Goal: Information Seeking & Learning: Learn about a topic

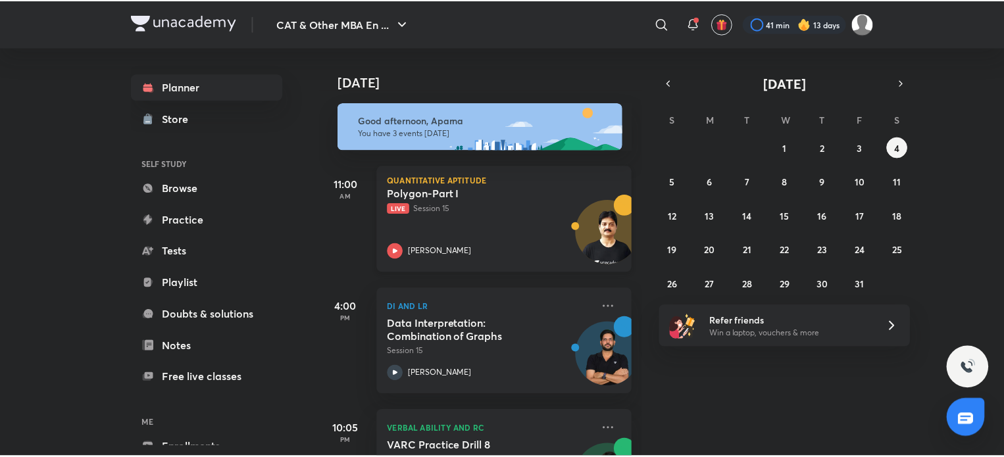
scroll to position [80, 0]
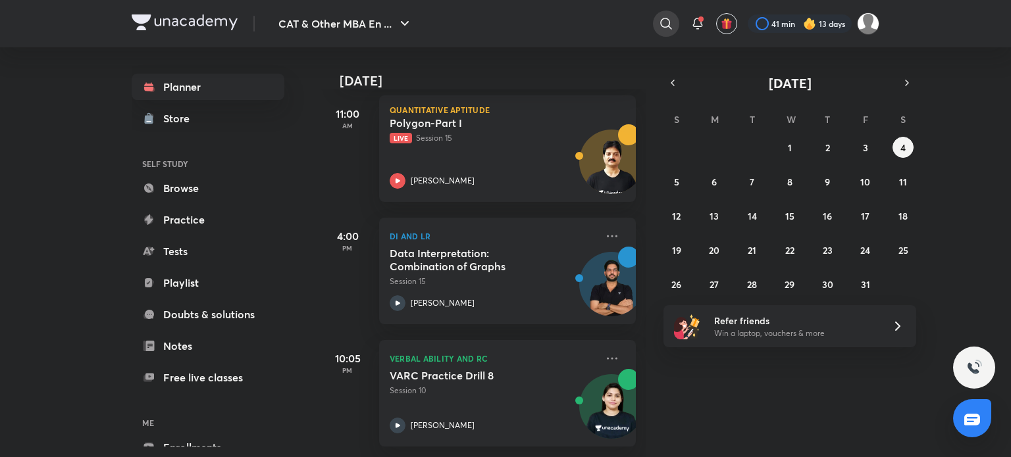
click at [664, 20] on icon at bounding box center [666, 24] width 16 height 16
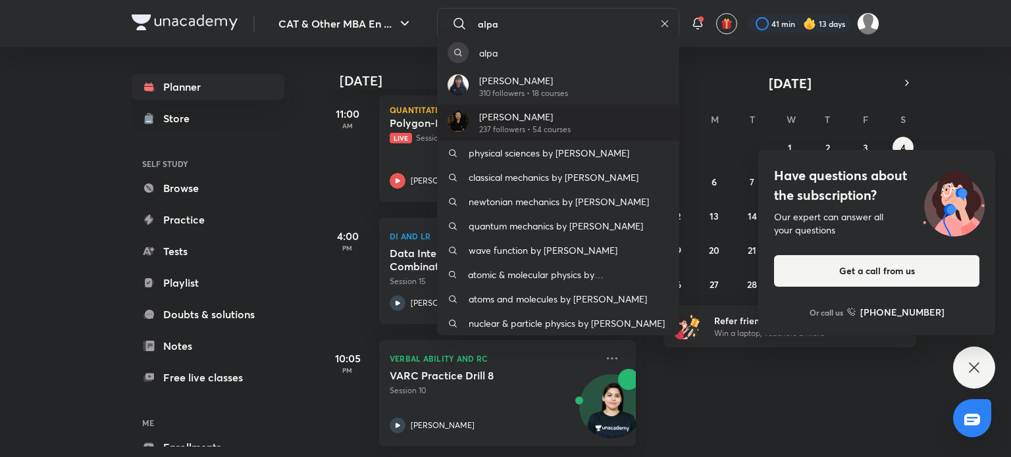
type input "alpa"
click at [519, 125] on p "237 followers • 54 courses" at bounding box center [524, 130] width 91 height 12
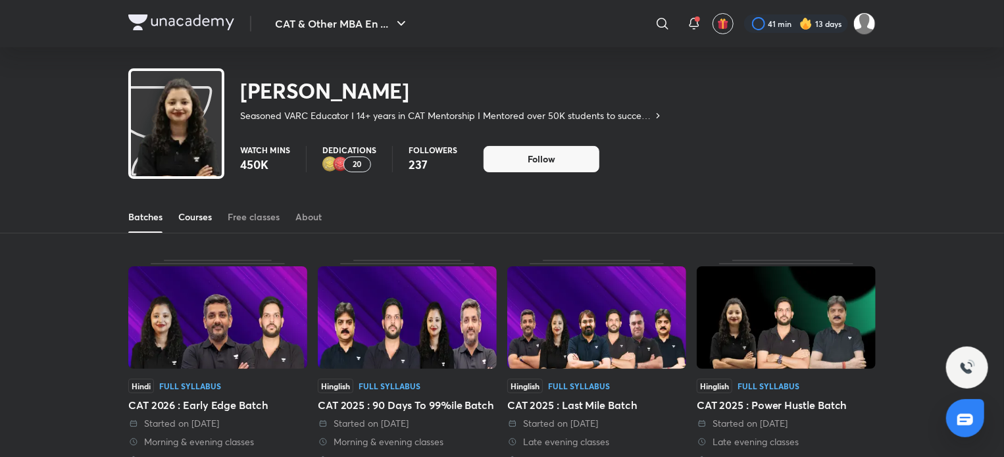
click at [194, 213] on div "Courses" at bounding box center [195, 217] width 34 height 13
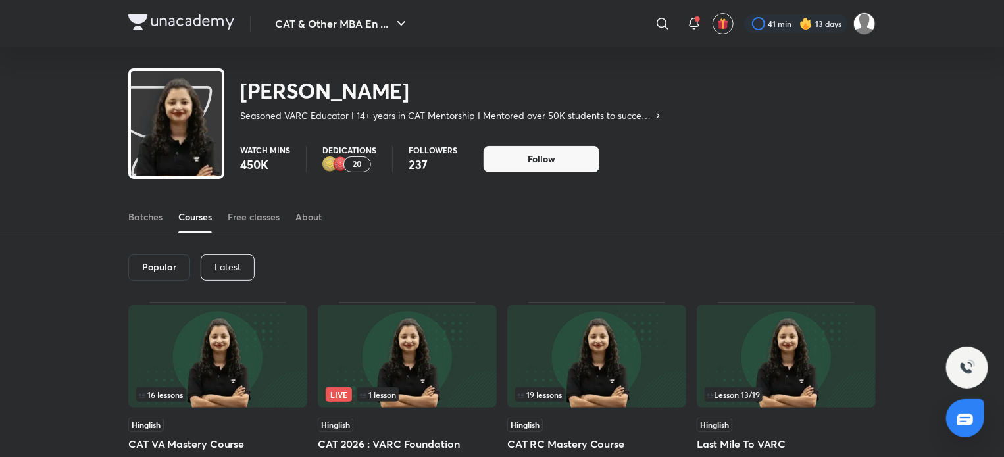
click at [416, 361] on img at bounding box center [407, 356] width 179 height 103
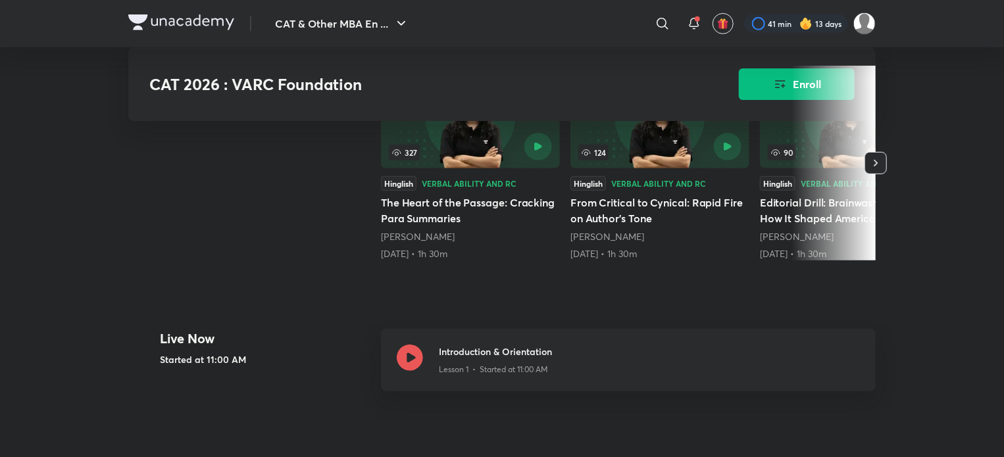
scroll to position [342, 0]
click at [411, 367] on icon at bounding box center [410, 358] width 26 height 26
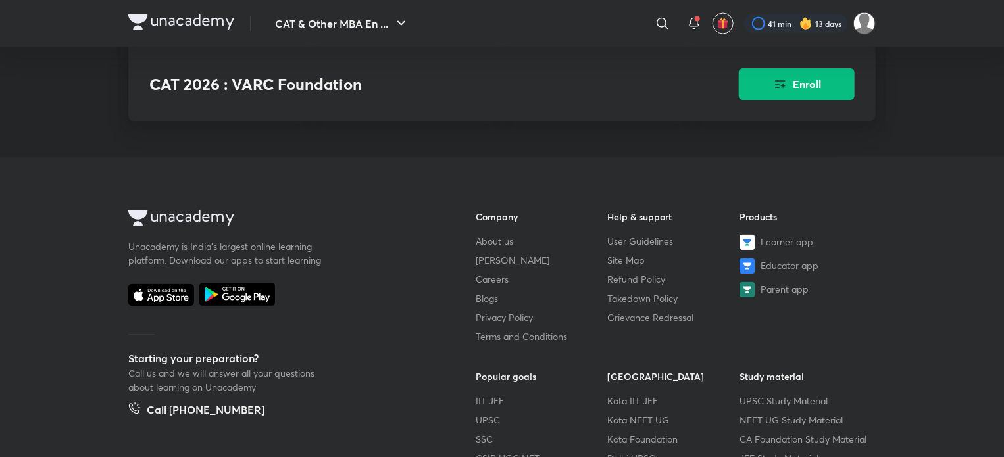
scroll to position [1238, 0]
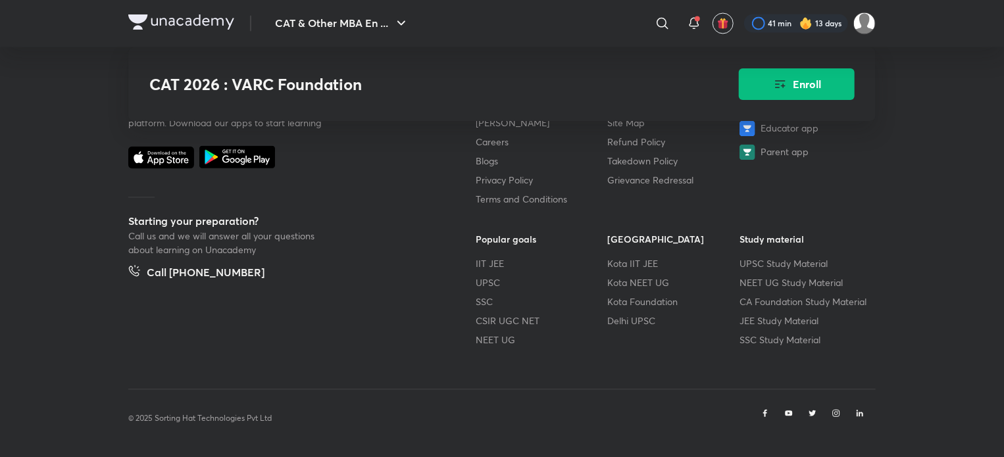
scroll to position [342, 0]
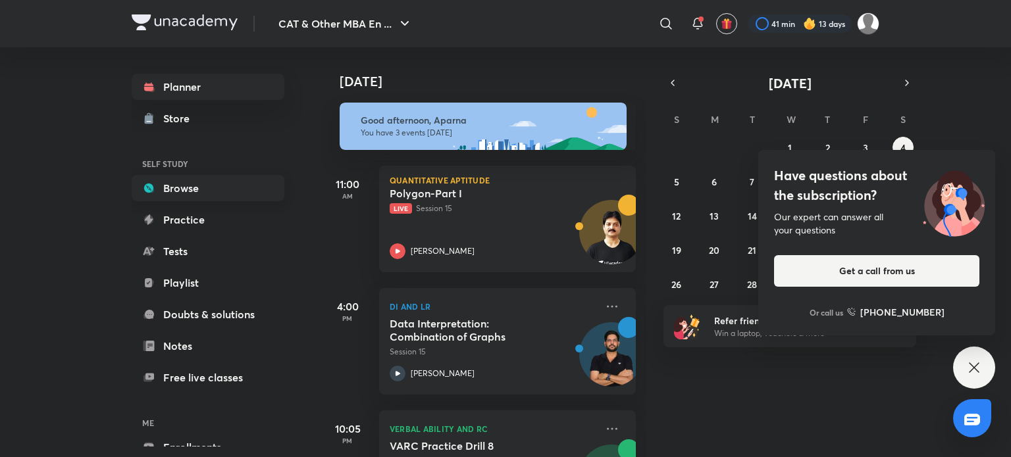
click at [203, 186] on link "Browse" at bounding box center [208, 188] width 153 height 26
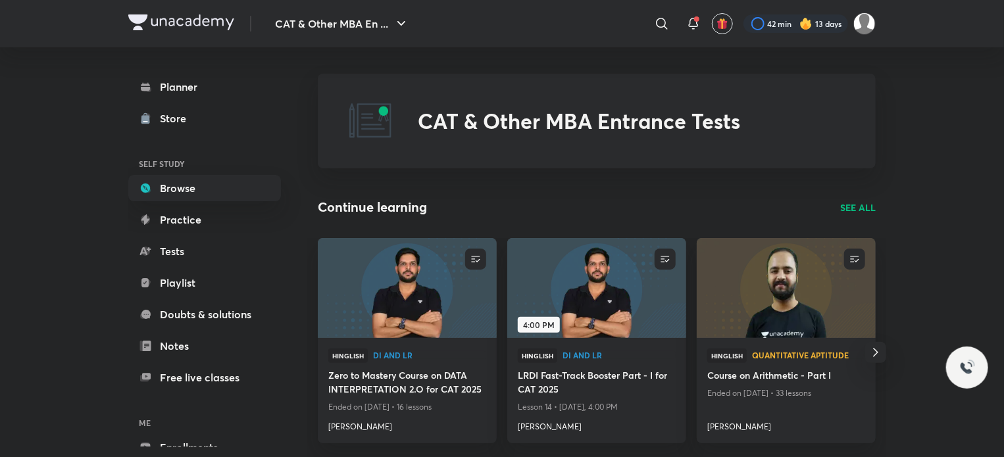
click at [855, 210] on p "SEE ALL" at bounding box center [858, 208] width 36 height 14
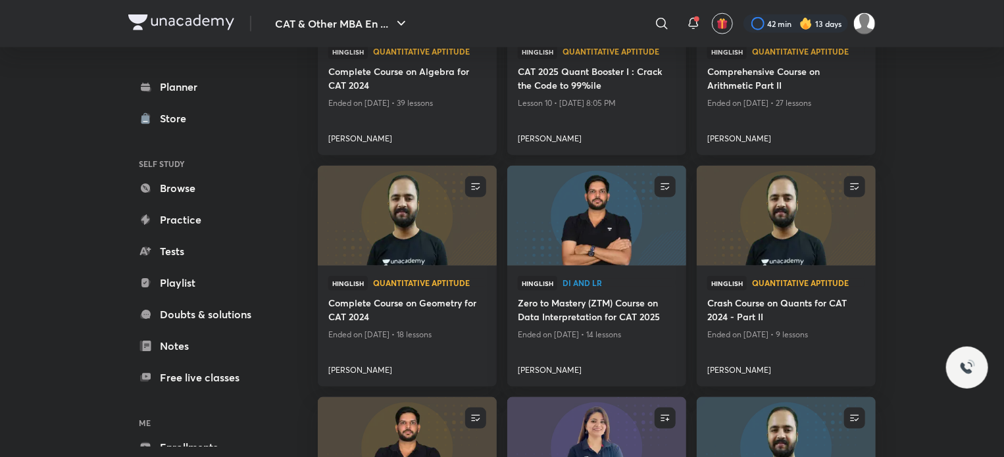
scroll to position [724, 0]
click at [452, 217] on img at bounding box center [407, 215] width 182 height 102
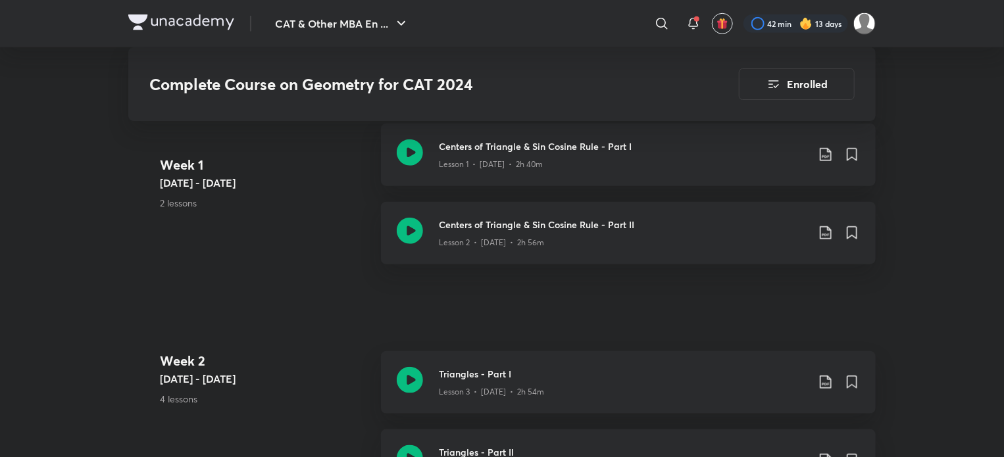
scroll to position [470, 0]
